Goal: Information Seeking & Learning: Learn about a topic

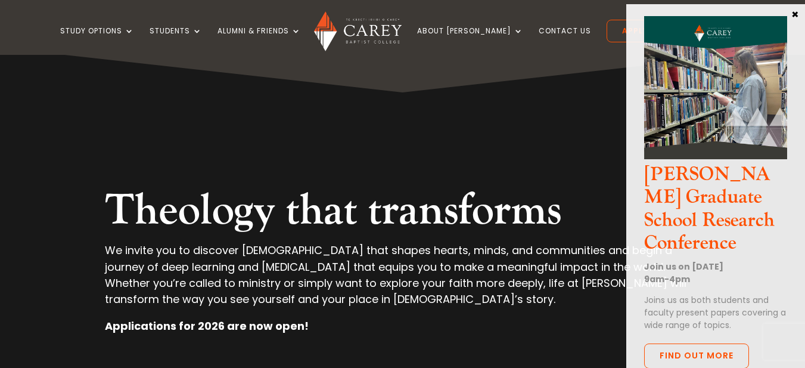
click at [793, 13] on button "×" at bounding box center [795, 13] width 12 height 11
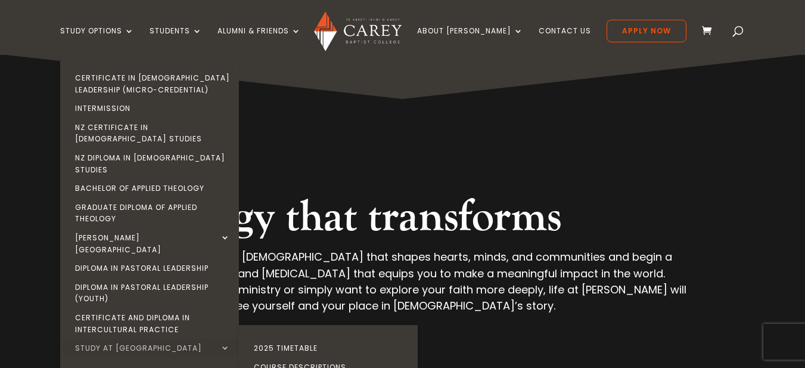
click at [242, 338] on link "Study at [GEOGRAPHIC_DATA]" at bounding box center [152, 347] width 179 height 19
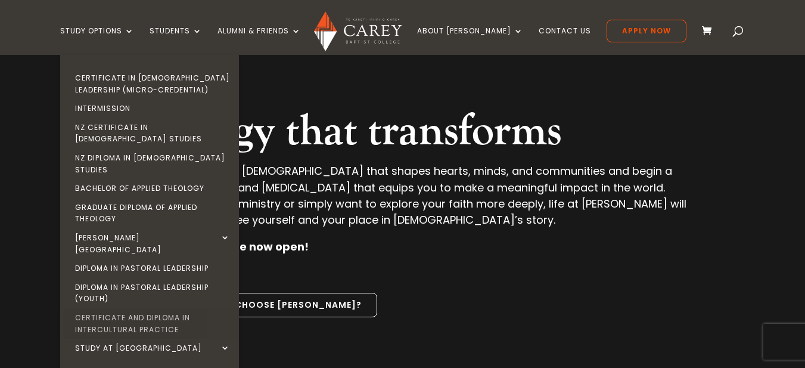
scroll to position [119, 0]
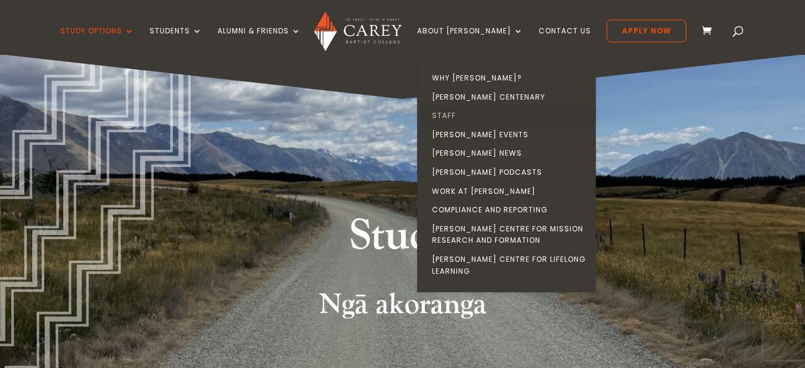
click at [467, 110] on link "Staff" at bounding box center [509, 115] width 179 height 19
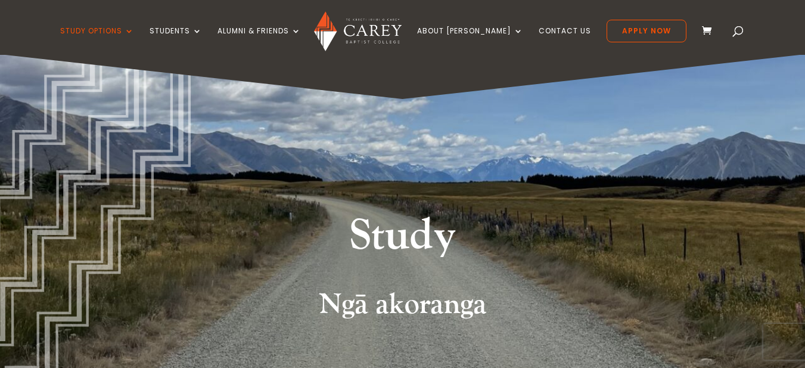
scroll to position [15, 0]
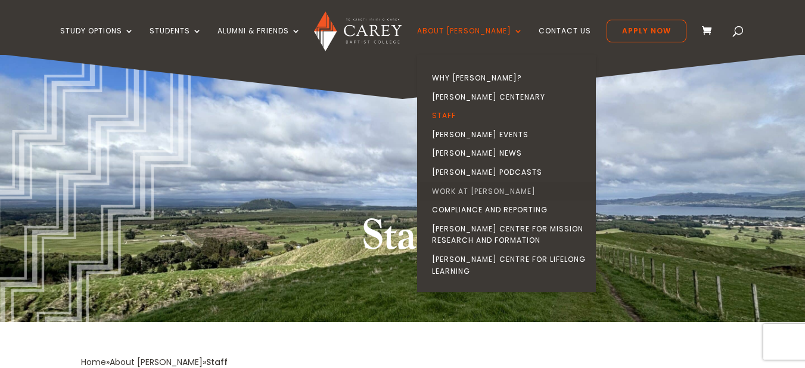
click at [490, 192] on link "Work at [PERSON_NAME]" at bounding box center [509, 191] width 179 height 19
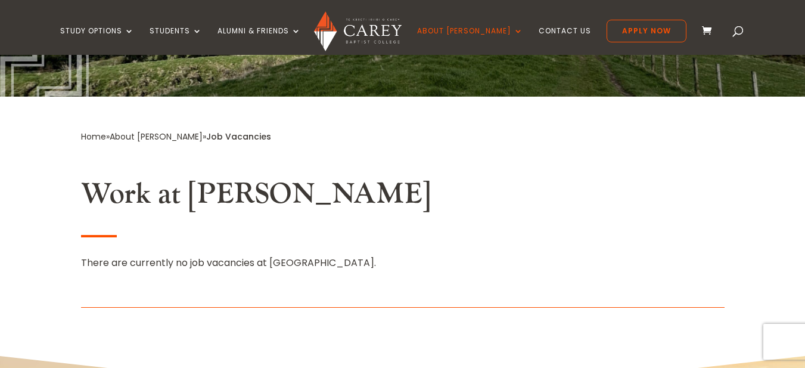
scroll to position [238, 0]
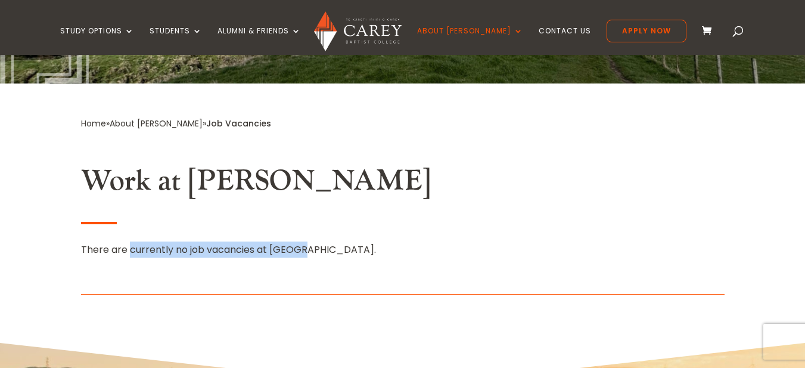
drag, startPoint x: 130, startPoint y: 250, endPoint x: 577, endPoint y: 193, distance: 449.8
click at [315, 249] on div "There are currently no job vacancies at Carey." at bounding box center [402, 249] width 643 height 16
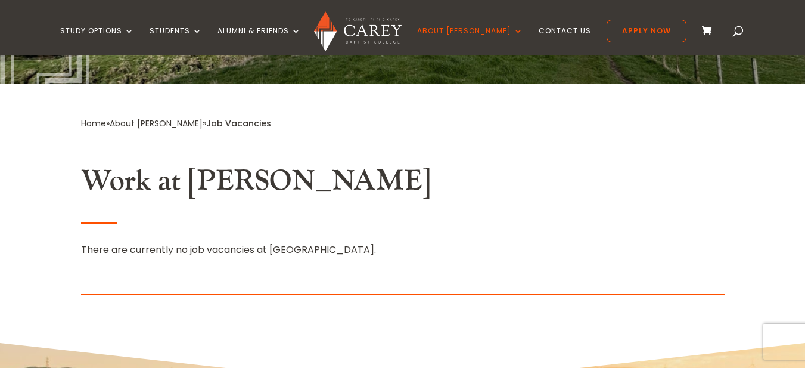
click at [699, 164] on h2 "Work at [PERSON_NAME]" at bounding box center [402, 184] width 643 height 41
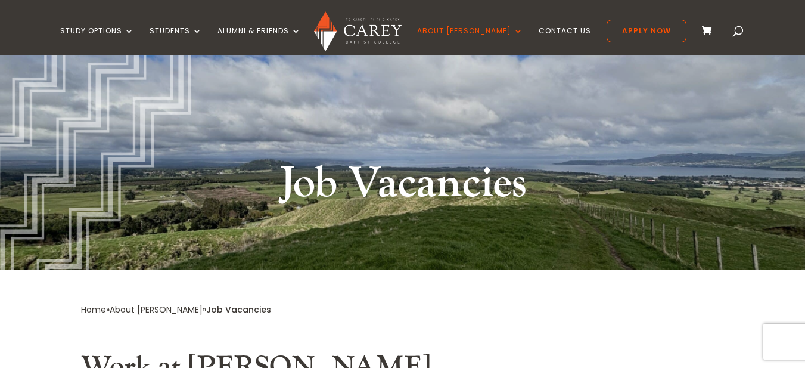
scroll to position [0, 0]
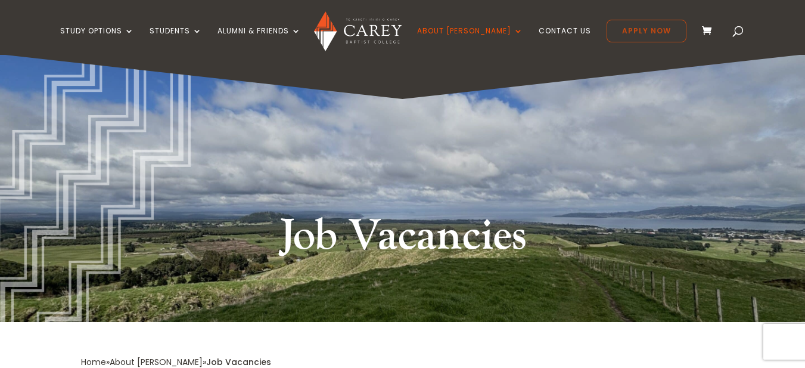
click at [627, 26] on link "Apply Now" at bounding box center [646, 31] width 80 height 23
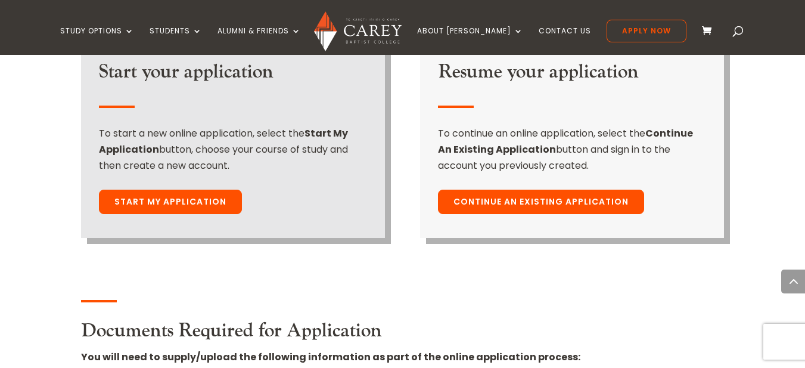
scroll to position [1072, 0]
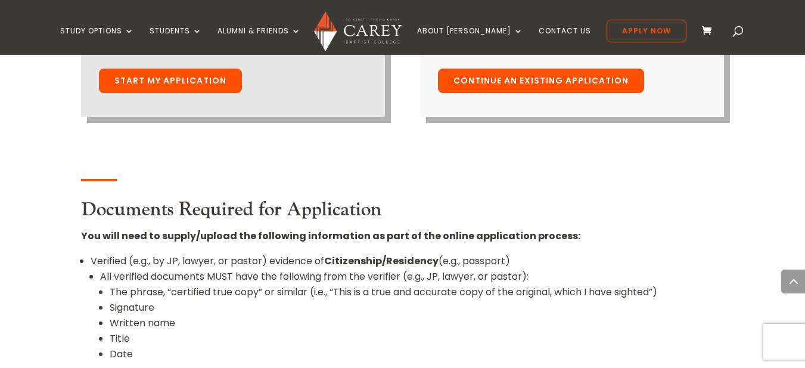
click at [127, 253] on li "Verified (e.g., by JP, lawyer, or pastor) evidence of Citizenship/Residency (e.…" at bounding box center [408, 316] width 634 height 127
drag, startPoint x: 298, startPoint y: 241, endPoint x: 348, endPoint y: 241, distance: 50.0
click at [348, 269] on li "All verified documents MUST have the following from the verifier (e.g., JP, law…" at bounding box center [412, 320] width 624 height 102
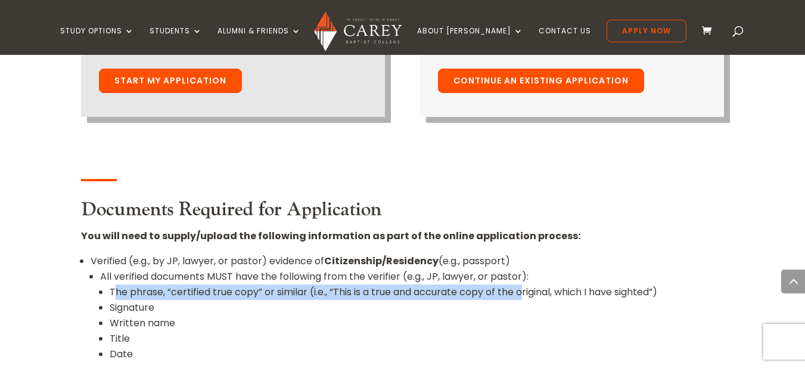
drag, startPoint x: 117, startPoint y: 257, endPoint x: 646, endPoint y: 239, distance: 529.9
click at [592, 284] on li "The phrase, “certified true copy” or similar (i.e., “This is a true and accurat…" at bounding box center [417, 291] width 615 height 15
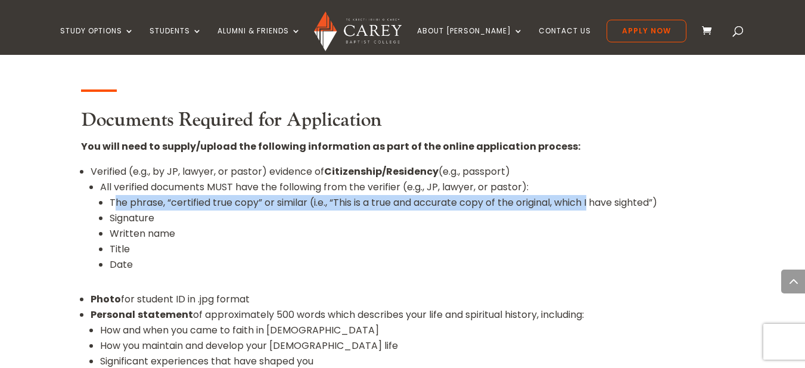
scroll to position [1191, 0]
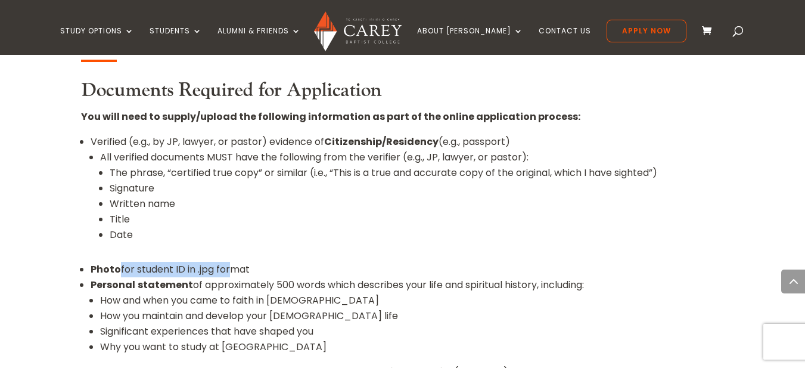
drag, startPoint x: 116, startPoint y: 229, endPoint x: 226, endPoint y: 238, distance: 110.0
click at [226, 261] on li "Photo for student ID in .jpg format" at bounding box center [408, 268] width 634 height 15
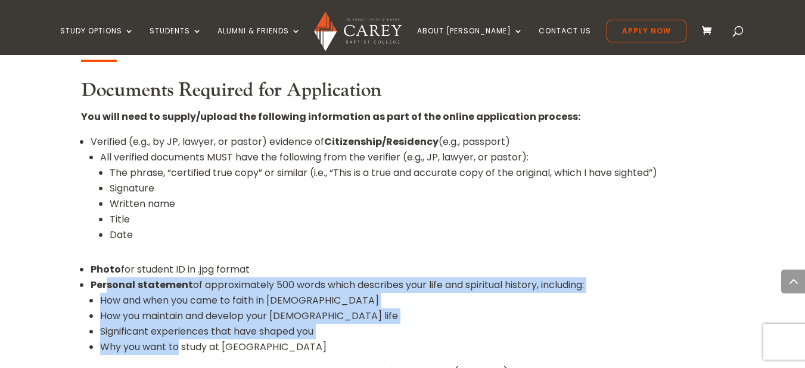
drag, startPoint x: 108, startPoint y: 247, endPoint x: 180, endPoint y: 320, distance: 102.4
click at [180, 320] on li "Personal statement of approximately 500 words which describes your life and spi…" at bounding box center [408, 320] width 634 height 87
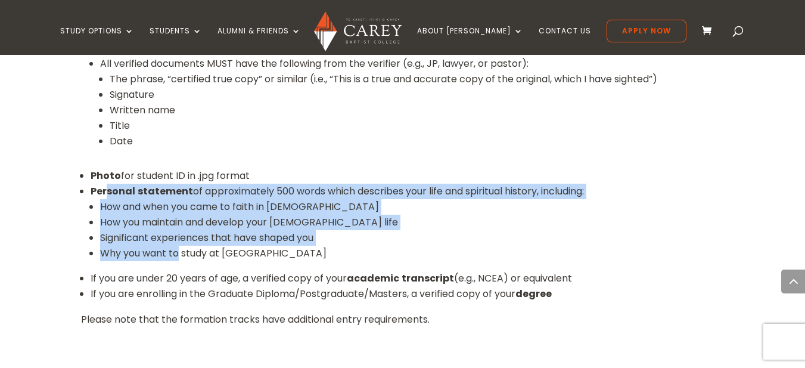
scroll to position [1310, 0]
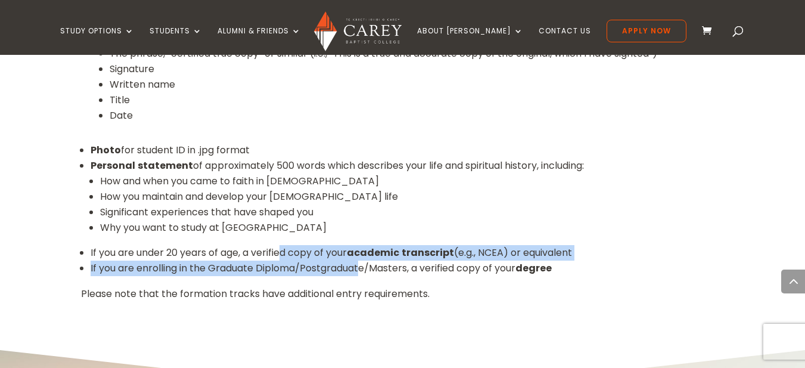
drag, startPoint x: 281, startPoint y: 223, endPoint x: 362, endPoint y: 247, distance: 83.9
click at [362, 247] on ul "Verified (e.g., by JP, lawyer, or pastor) evidence of Citizenship/Residency (e.…" at bounding box center [402, 150] width 643 height 270
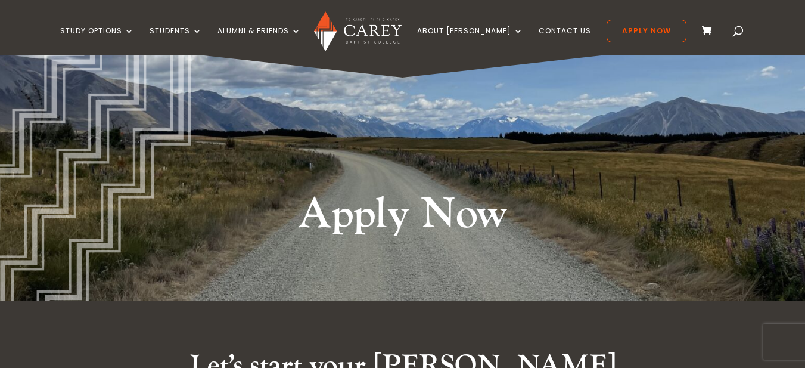
scroll to position [0, 0]
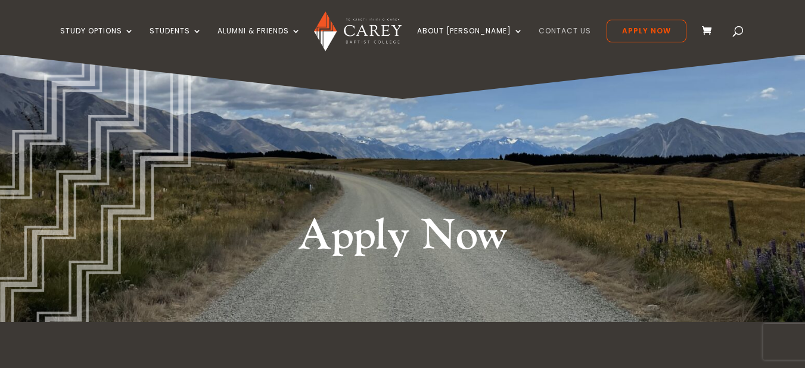
click at [538, 33] on link "Contact Us" at bounding box center [564, 41] width 52 height 28
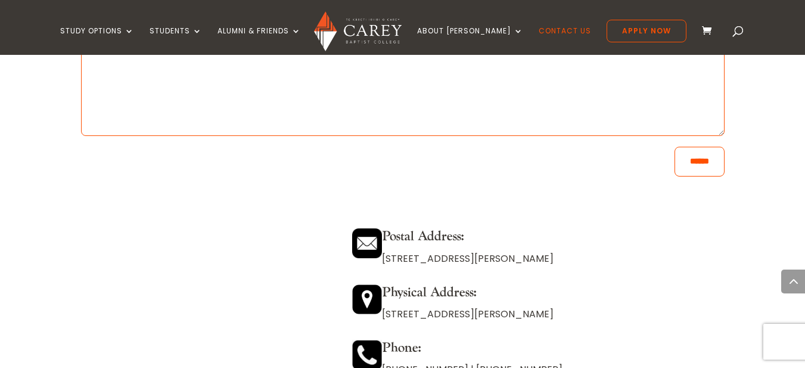
scroll to position [953, 0]
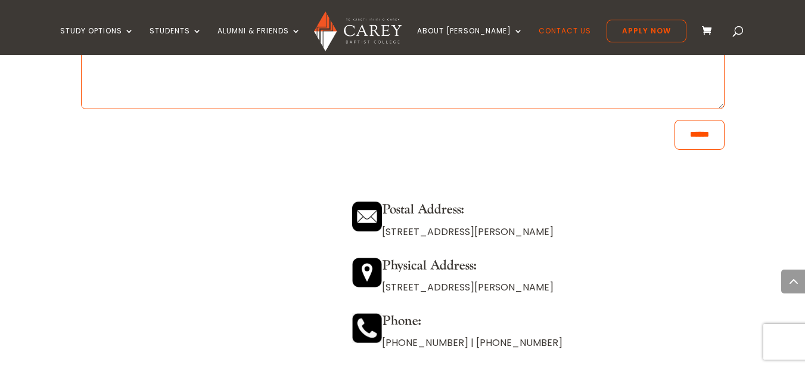
drag, startPoint x: 509, startPoint y: 233, endPoint x: 553, endPoint y: 234, distance: 43.5
click at [552, 234] on p "[STREET_ADDRESS][PERSON_NAME]" at bounding box center [538, 231] width 372 height 16
click at [672, 233] on p "PO Box 12149, Penrose, Auckland 1642" at bounding box center [538, 231] width 372 height 16
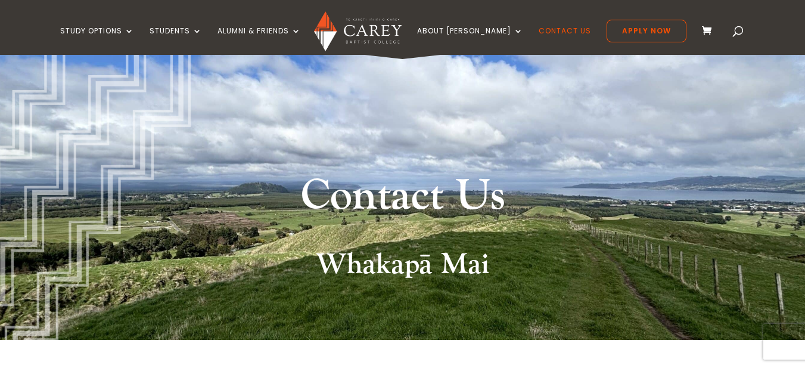
scroll to position [0, 0]
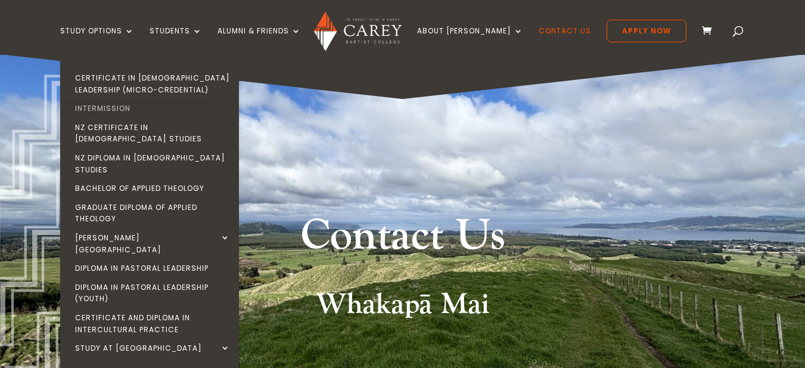
click at [116, 108] on link "Intermission" at bounding box center [152, 108] width 179 height 19
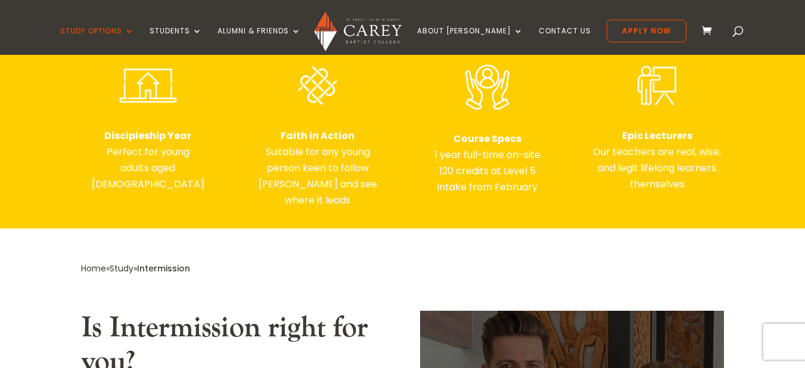
scroll to position [536, 0]
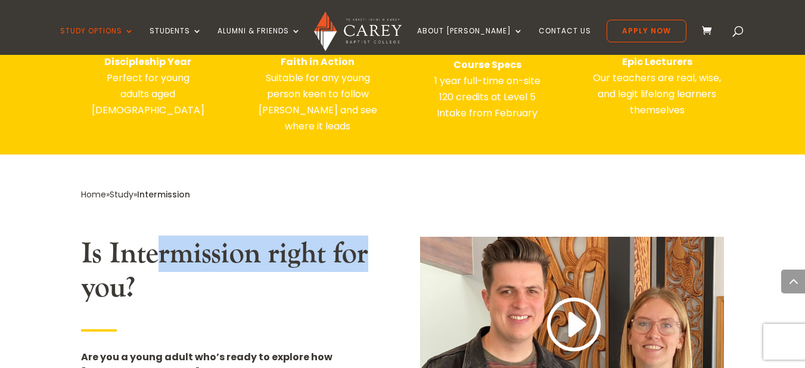
drag, startPoint x: 246, startPoint y: 251, endPoint x: 377, endPoint y: 224, distance: 133.8
click at [369, 239] on h2 "Is Intermission right for you?" at bounding box center [233, 273] width 304 height 74
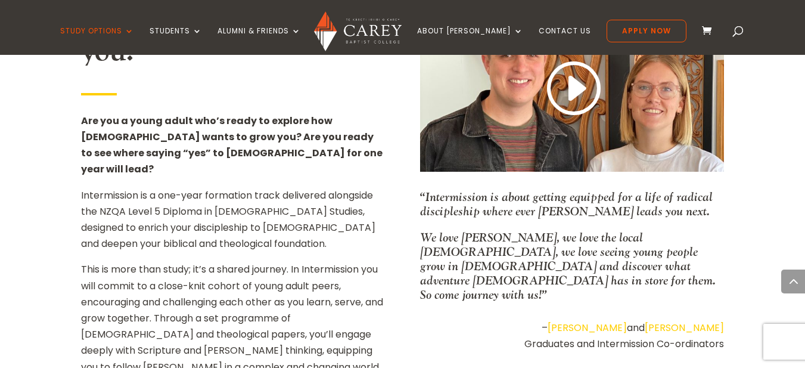
scroll to position [774, 0]
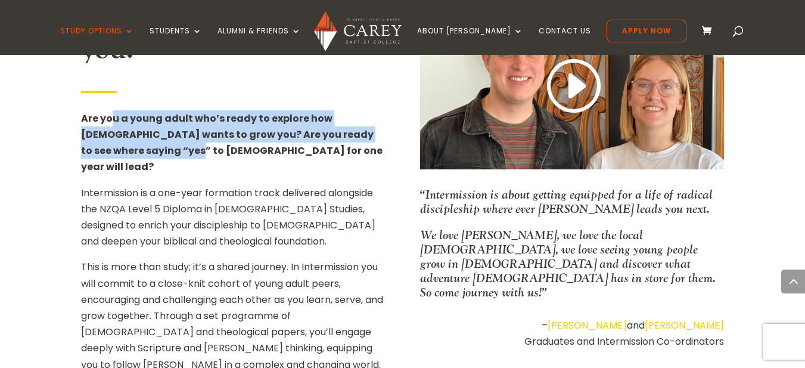
drag, startPoint x: 113, startPoint y: 105, endPoint x: 127, endPoint y: 138, distance: 35.2
click at [127, 138] on strong "Are you a young adult who’s ready to explore how God wants to grow you? Are you…" at bounding box center [231, 142] width 301 height 63
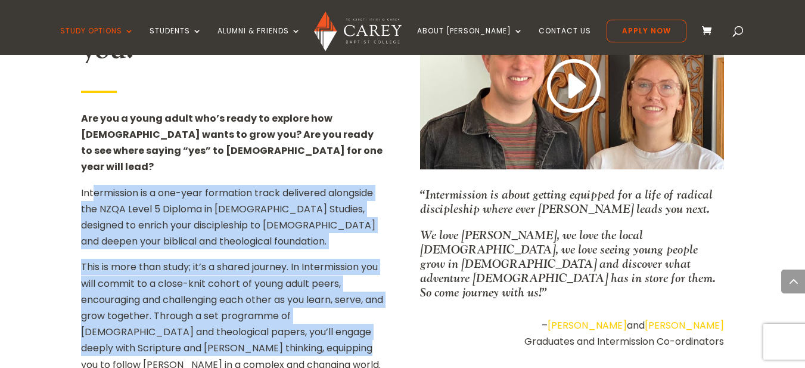
drag, startPoint x: 94, startPoint y: 163, endPoint x: 380, endPoint y: 275, distance: 307.8
click at [278, 309] on div "Are you a young adult who’s ready to explore how God wants to grow you? Are you…" at bounding box center [233, 241] width 304 height 262
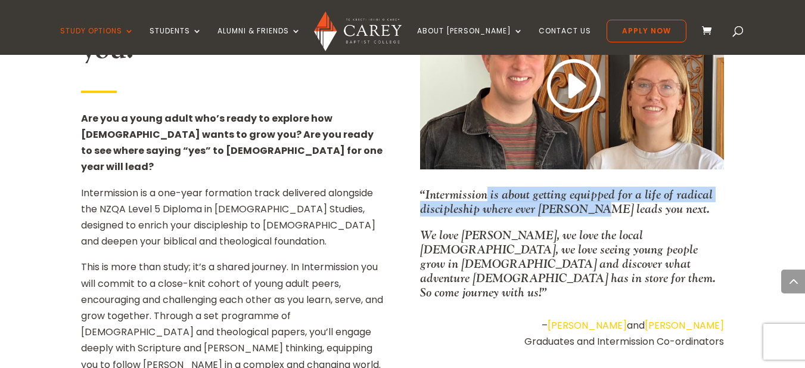
drag, startPoint x: 485, startPoint y: 180, endPoint x: 586, endPoint y: 201, distance: 103.5
click at [586, 201] on p "“Intermission is about getting equipped for a life of radical discipleship wher…" at bounding box center [572, 207] width 304 height 41
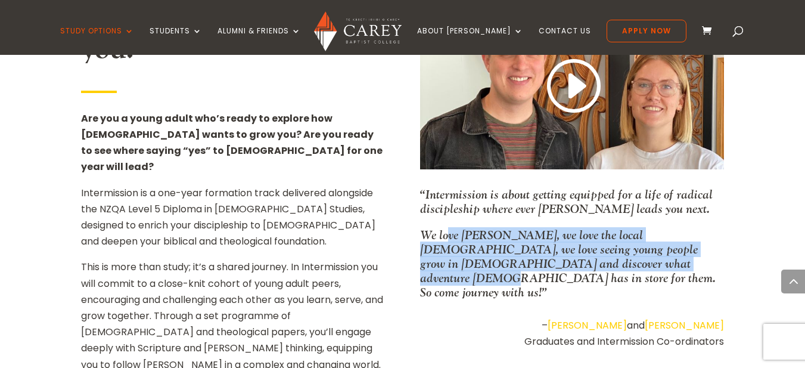
drag, startPoint x: 446, startPoint y: 220, endPoint x: 566, endPoint y: 251, distance: 124.2
click at [566, 251] on p "We love Jesus, we love the local church, we love seeing young people grow in Ch…" at bounding box center [572, 263] width 304 height 71
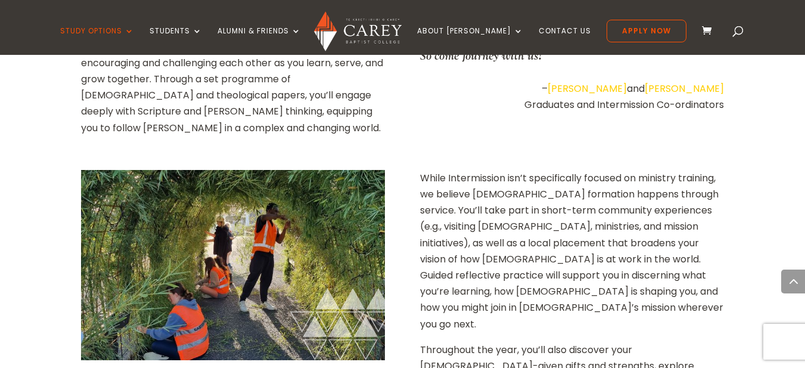
scroll to position [1013, 0]
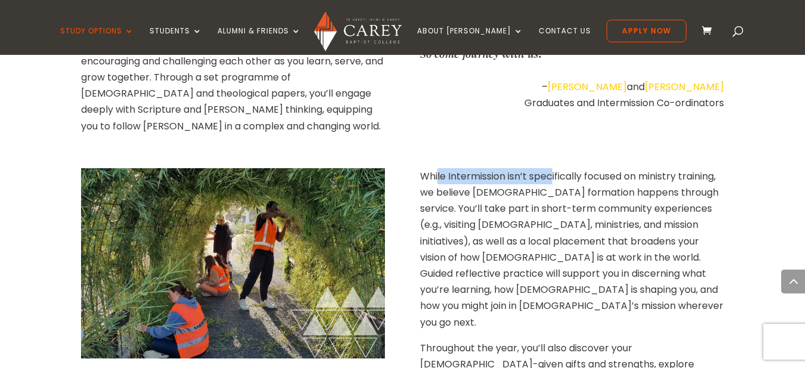
drag, startPoint x: 438, startPoint y: 147, endPoint x: 552, endPoint y: 147, distance: 114.4
click at [552, 168] on p "While Intermission isn’t specifically focused on ministry training, we believe …" at bounding box center [572, 254] width 304 height 172
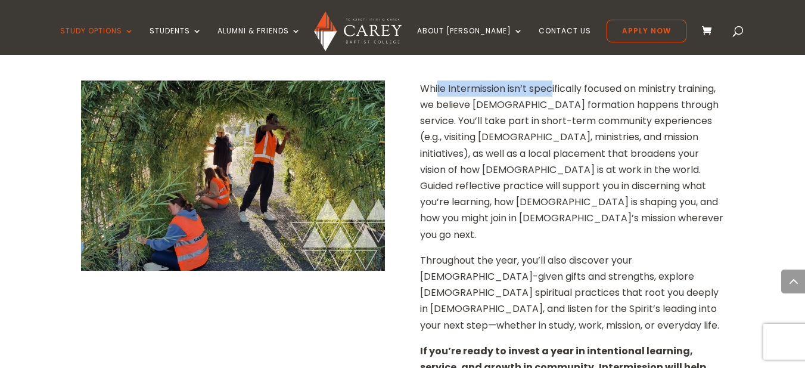
scroll to position [1132, 0]
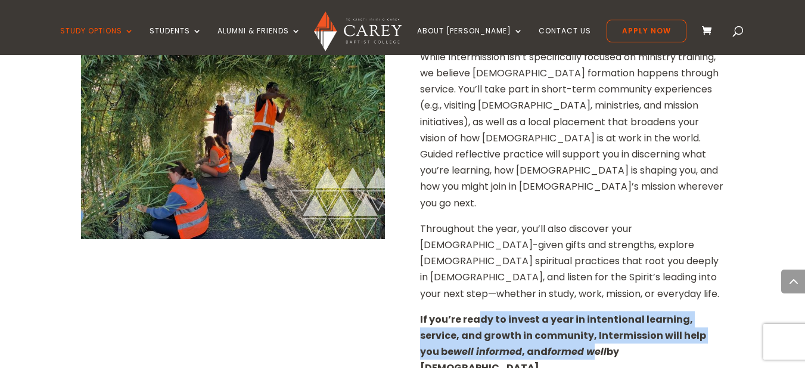
drag, startPoint x: 478, startPoint y: 239, endPoint x: 535, endPoint y: 279, distance: 70.2
click at [535, 312] on strong "If you’re ready to invest a year in intentional learning, service, and growth i…" at bounding box center [563, 343] width 286 height 63
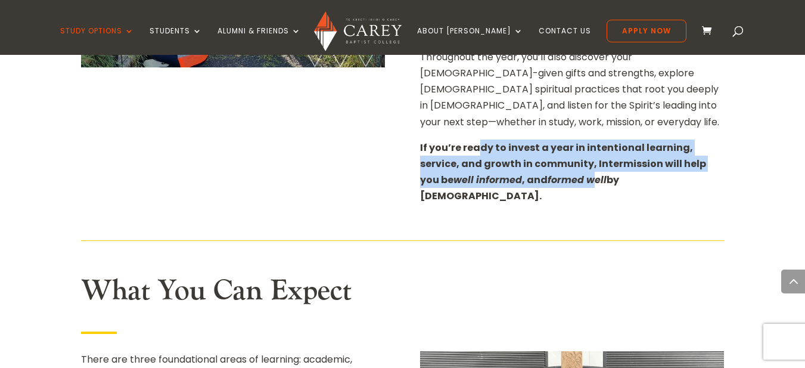
scroll to position [1310, 0]
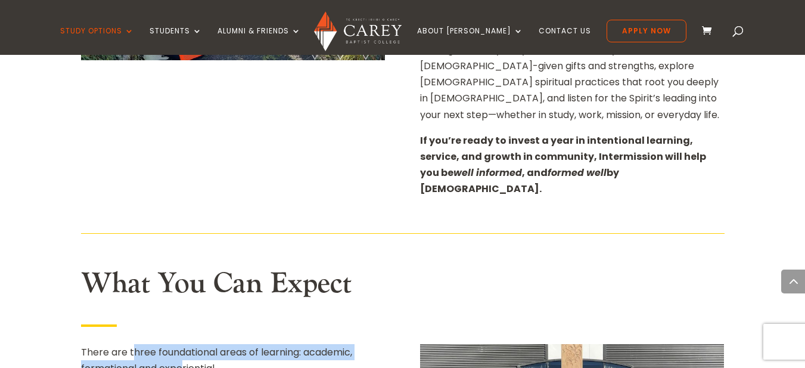
drag, startPoint x: 133, startPoint y: 254, endPoint x: 250, endPoint y: 225, distance: 119.9
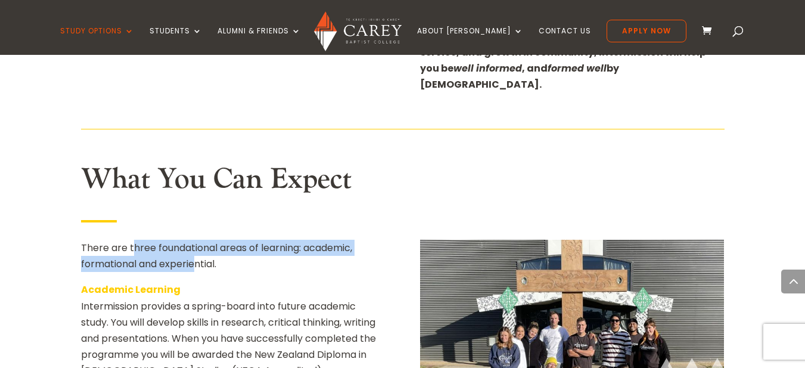
scroll to position [1489, 0]
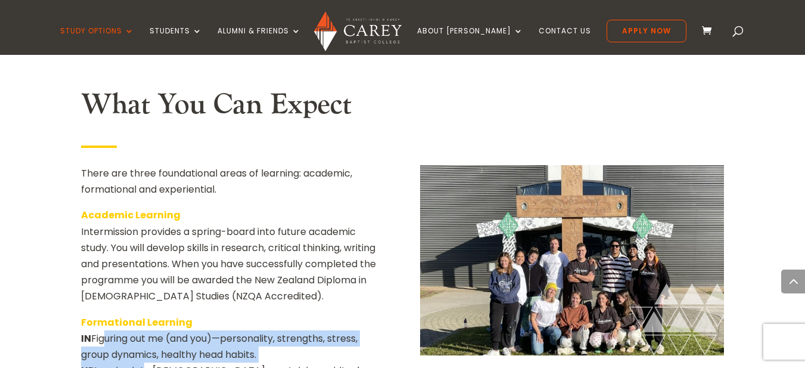
drag, startPoint x: 102, startPoint y: 240, endPoint x: 166, endPoint y: 280, distance: 74.7
click at [145, 314] on p "Formational Learning IN Figuring out me (and you)—personality, strengths, stres…" at bounding box center [233, 370] width 304 height 113
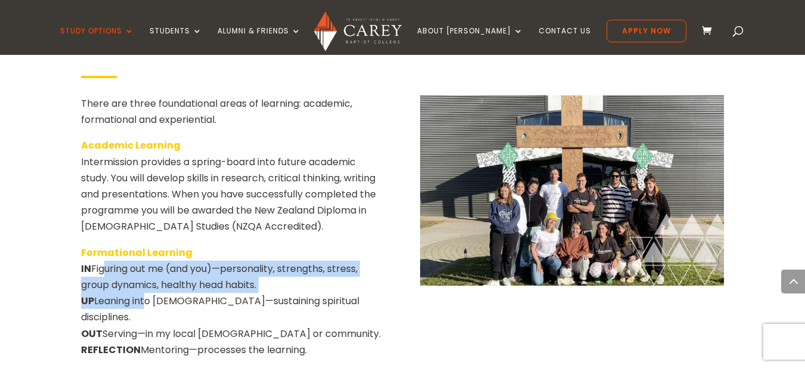
scroll to position [1668, 0]
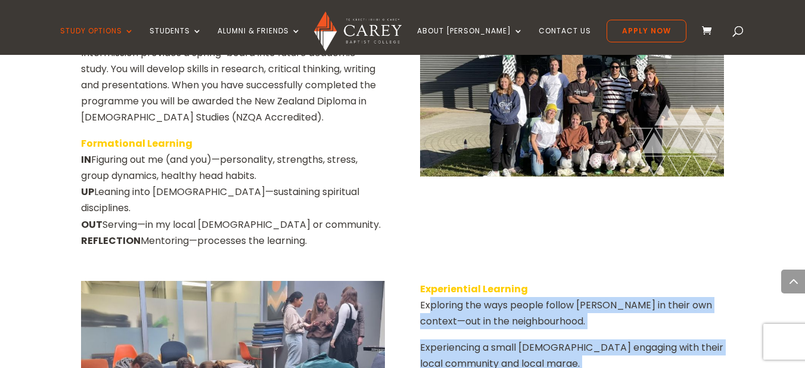
drag, startPoint x: 428, startPoint y: 199, endPoint x: 483, endPoint y: 316, distance: 129.8
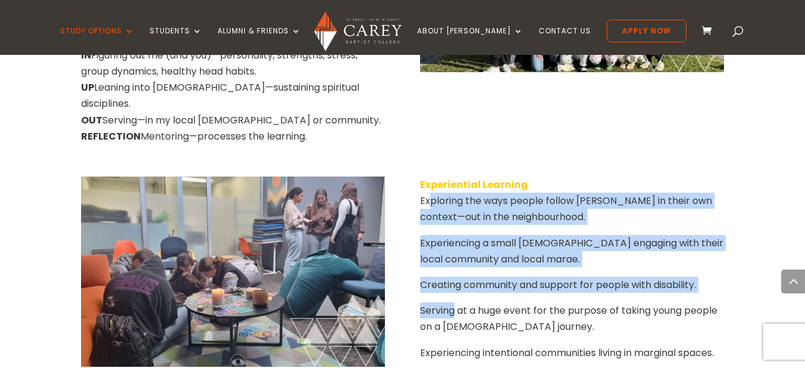
scroll to position [1847, 0]
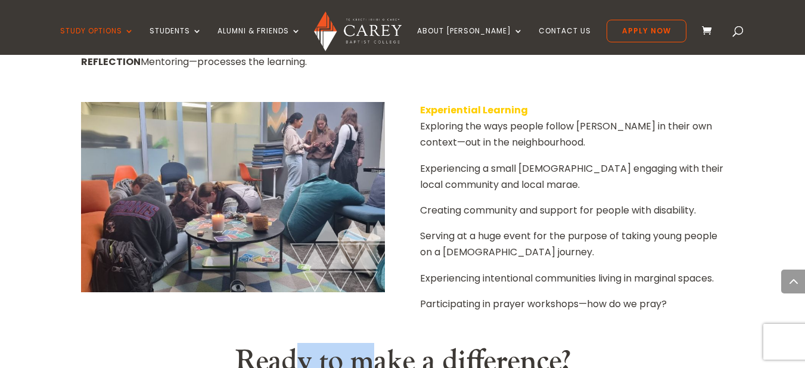
drag, startPoint x: 369, startPoint y: 261, endPoint x: 616, endPoint y: 225, distance: 249.3
click at [460, 344] on h2 "Ready to make a difference?" at bounding box center [402, 364] width 643 height 41
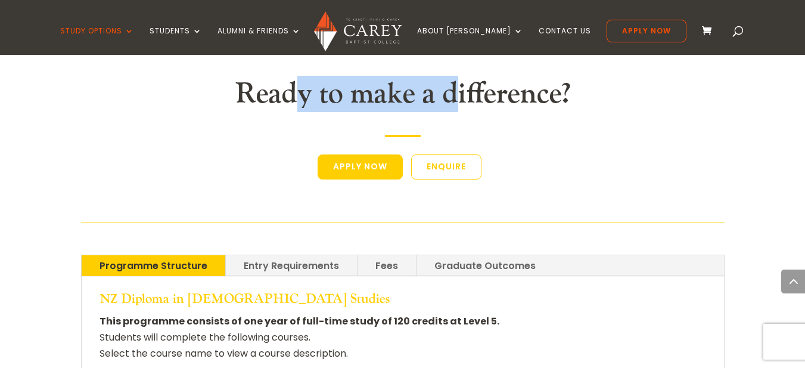
scroll to position [2025, 0]
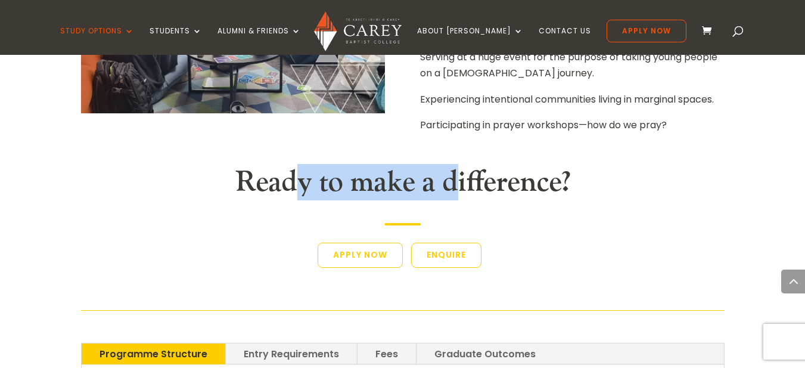
click at [375, 242] on link "Apply Now" at bounding box center [359, 254] width 85 height 25
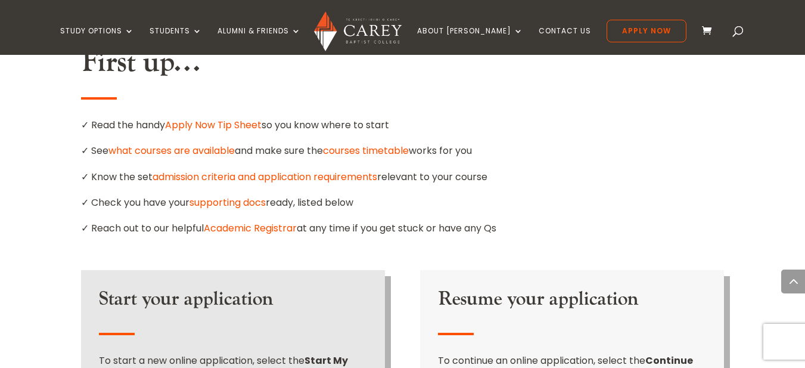
scroll to position [715, 0]
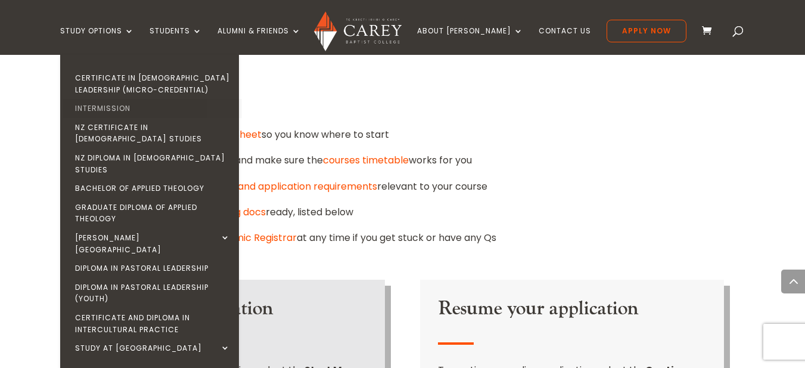
click at [116, 110] on link "Intermission" at bounding box center [152, 108] width 179 height 19
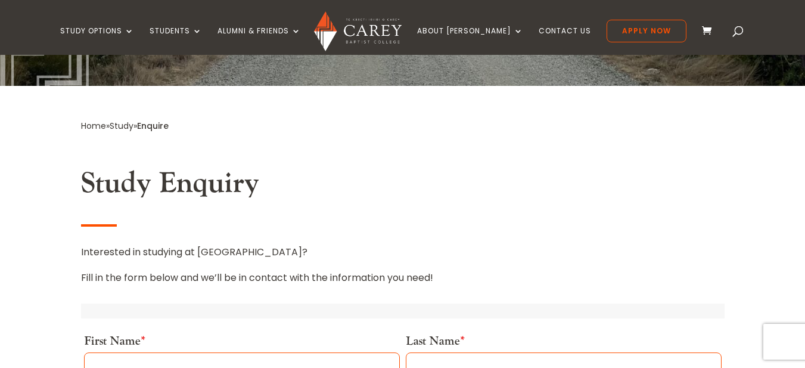
scroll to position [298, 0]
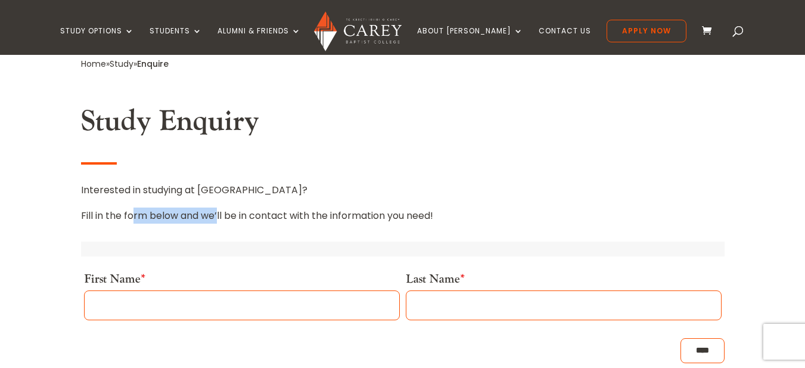
drag, startPoint x: 134, startPoint y: 217, endPoint x: 533, endPoint y: 224, distance: 398.6
click at [492, 229] on div "Study Enquiry Interested in studying at Carey? Fill in the form below and we’ll…" at bounding box center [402, 239] width 643 height 270
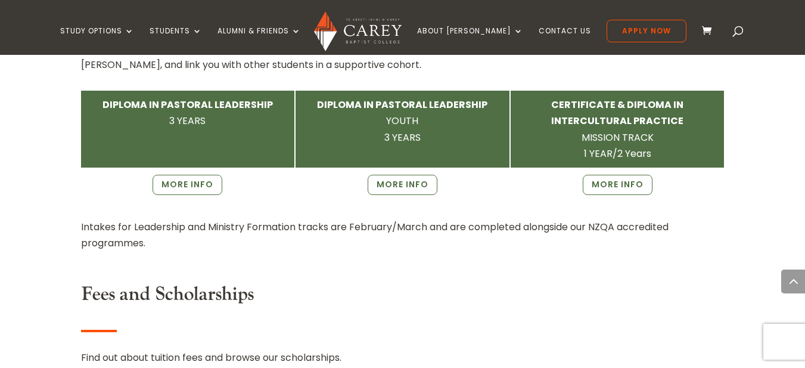
scroll to position [1549, 0]
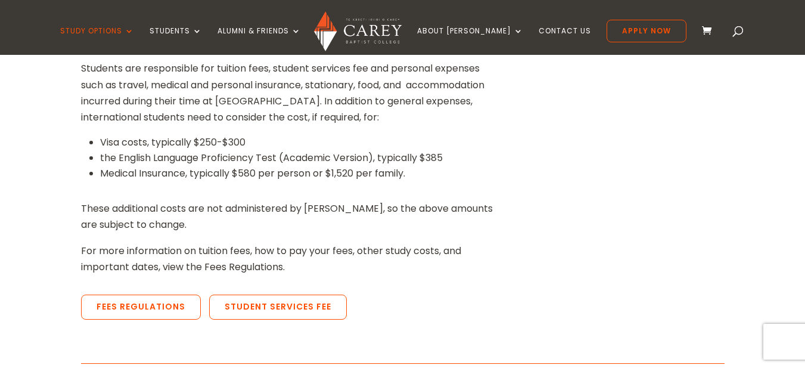
scroll to position [357, 0]
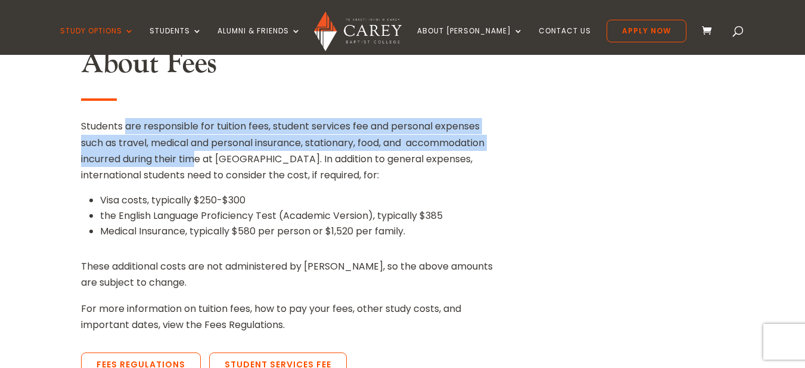
drag, startPoint x: 126, startPoint y: 124, endPoint x: 192, endPoint y: 164, distance: 76.9
click at [192, 164] on p "Students are responsible for tuition fees, student services fee and personal ex…" at bounding box center [289, 155] width 417 height 74
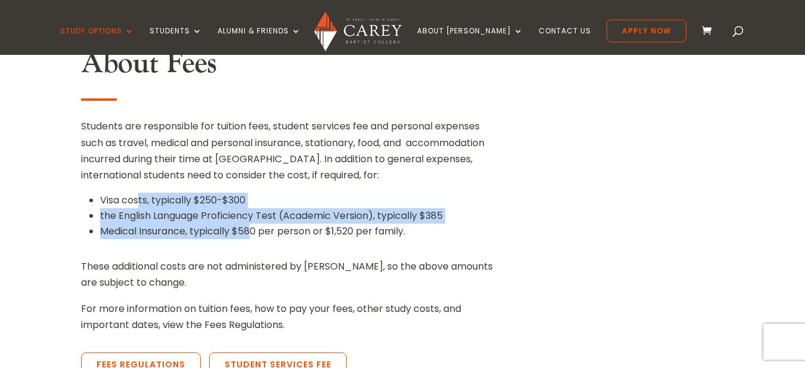
drag, startPoint x: 139, startPoint y: 202, endPoint x: 285, endPoint y: 220, distance: 146.5
click at [271, 230] on ul "Visa costs, typically $250-$300 the English Language Proficiency Test (Academic…" at bounding box center [294, 220] width 407 height 56
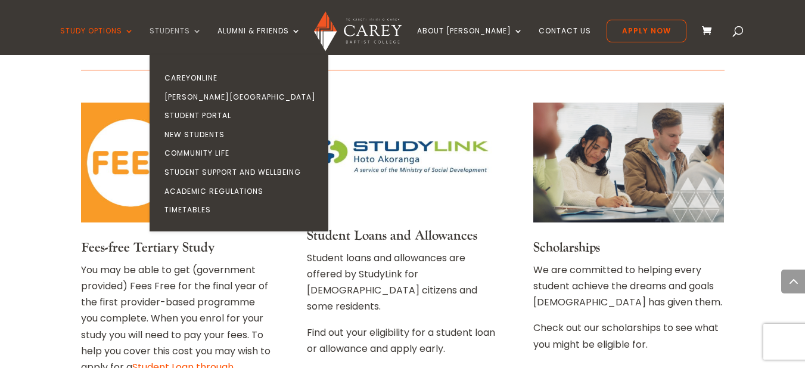
scroll to position [2204, 0]
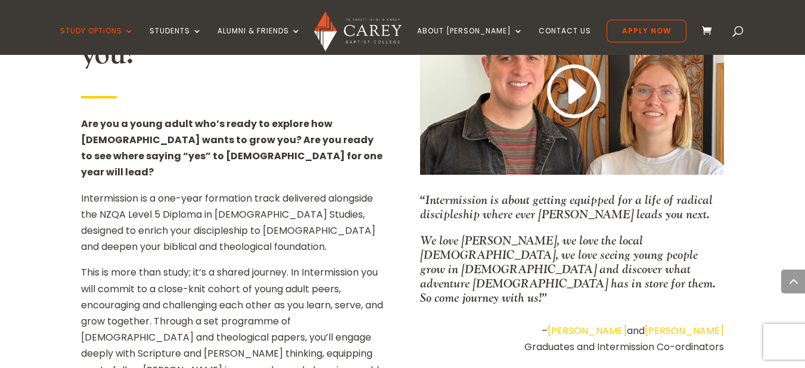
scroll to position [774, 0]
